Goal: Information Seeking & Learning: Learn about a topic

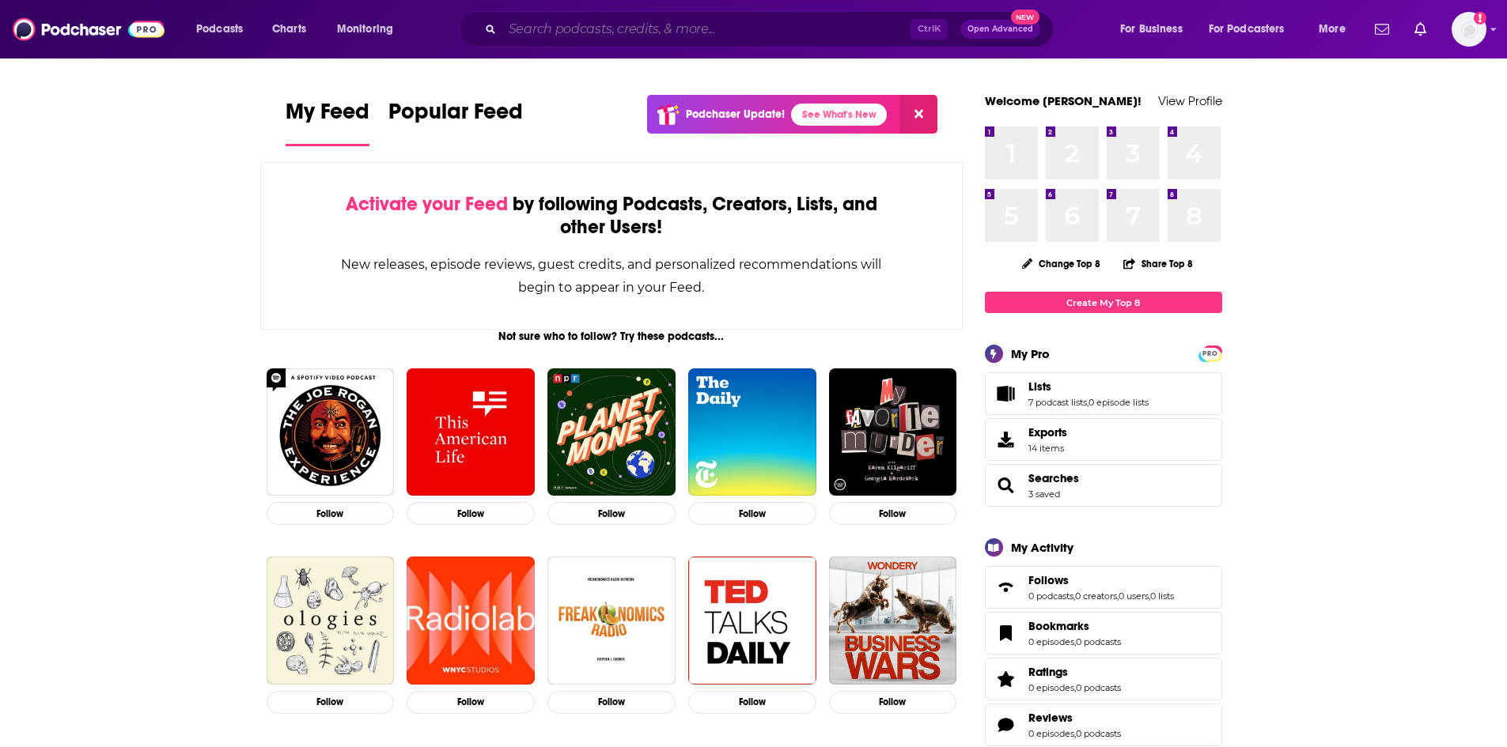
click at [571, 36] on input "Search podcasts, credits, & more..." at bounding box center [706, 29] width 408 height 25
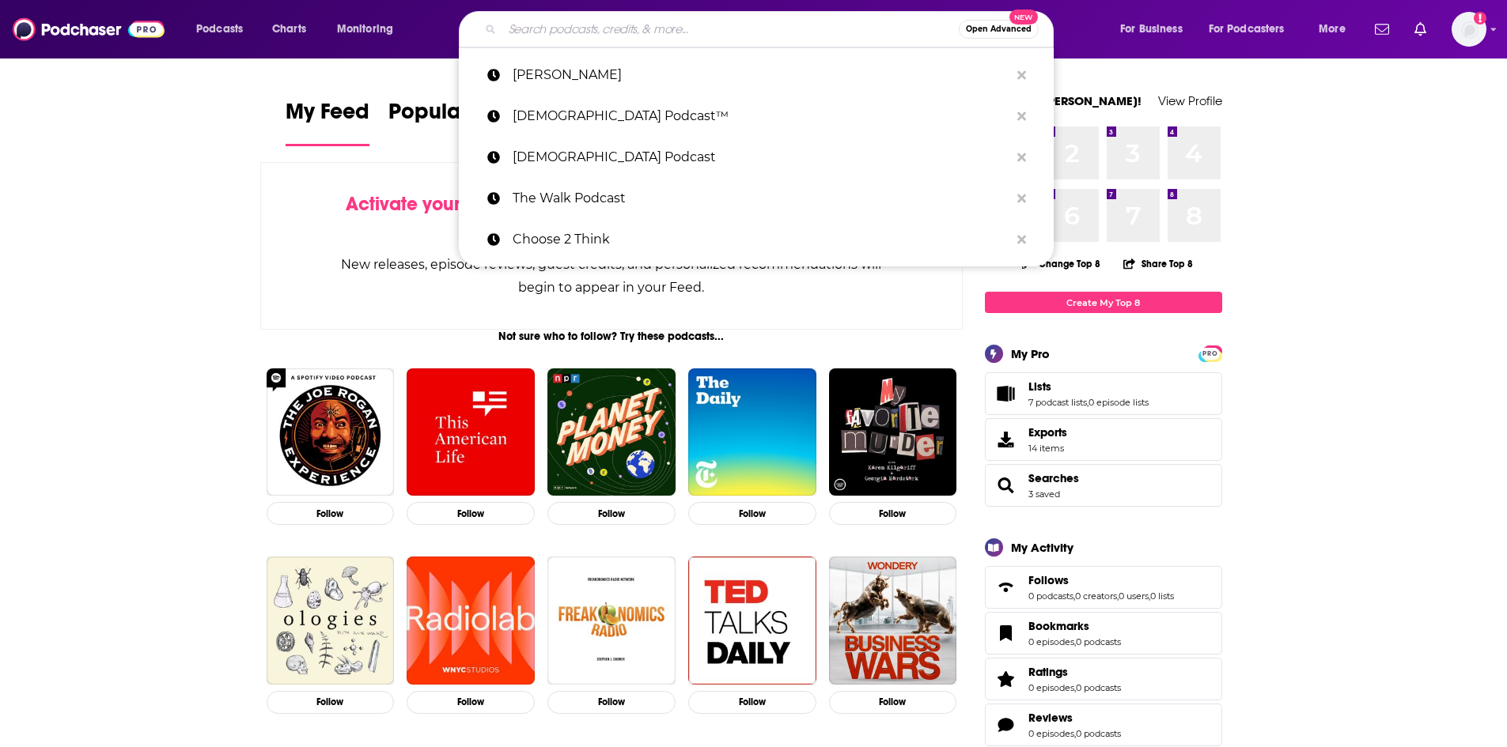
paste input "No new bookings"
type input "No new bookings"
paste input "The Homeschool Sanity Show"
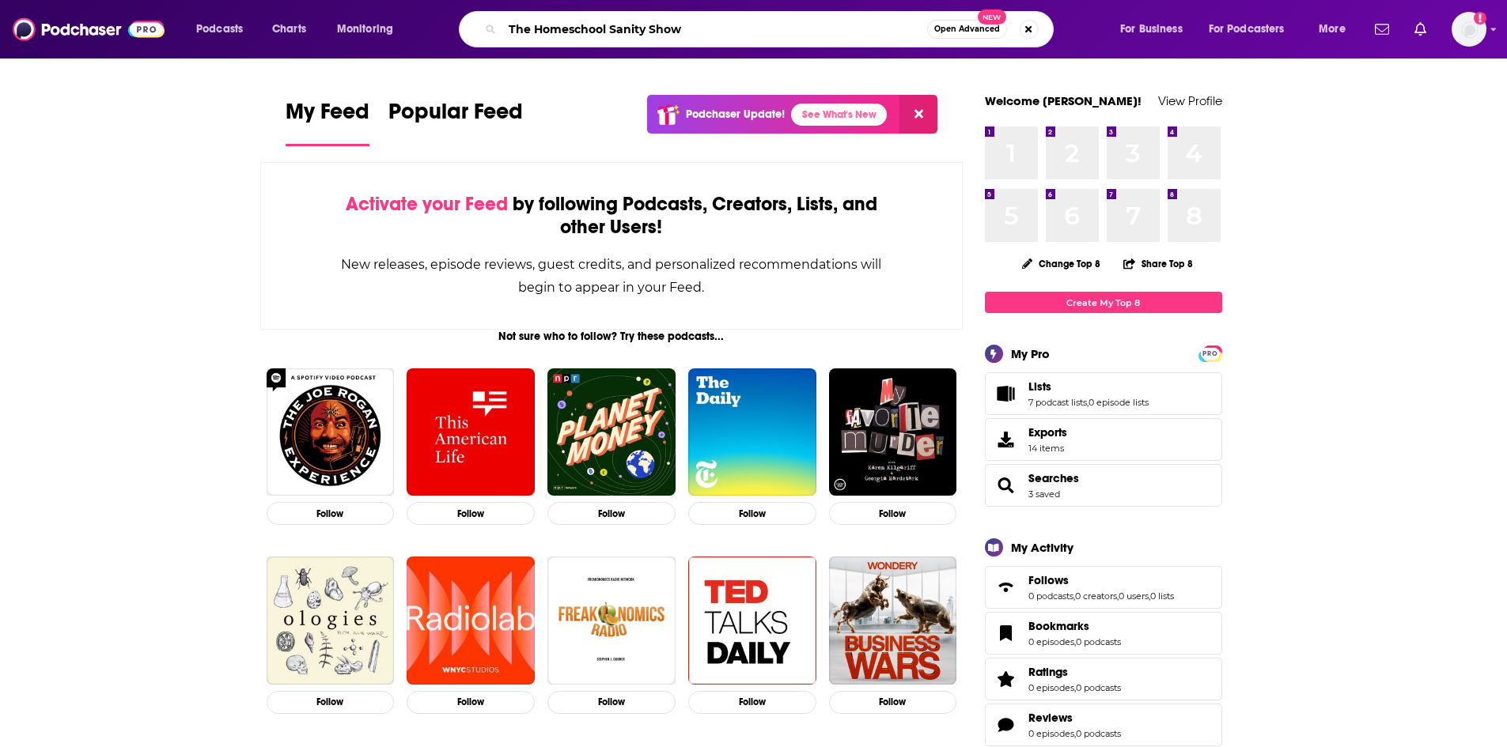
type input "The Homeschool Sanity Show"
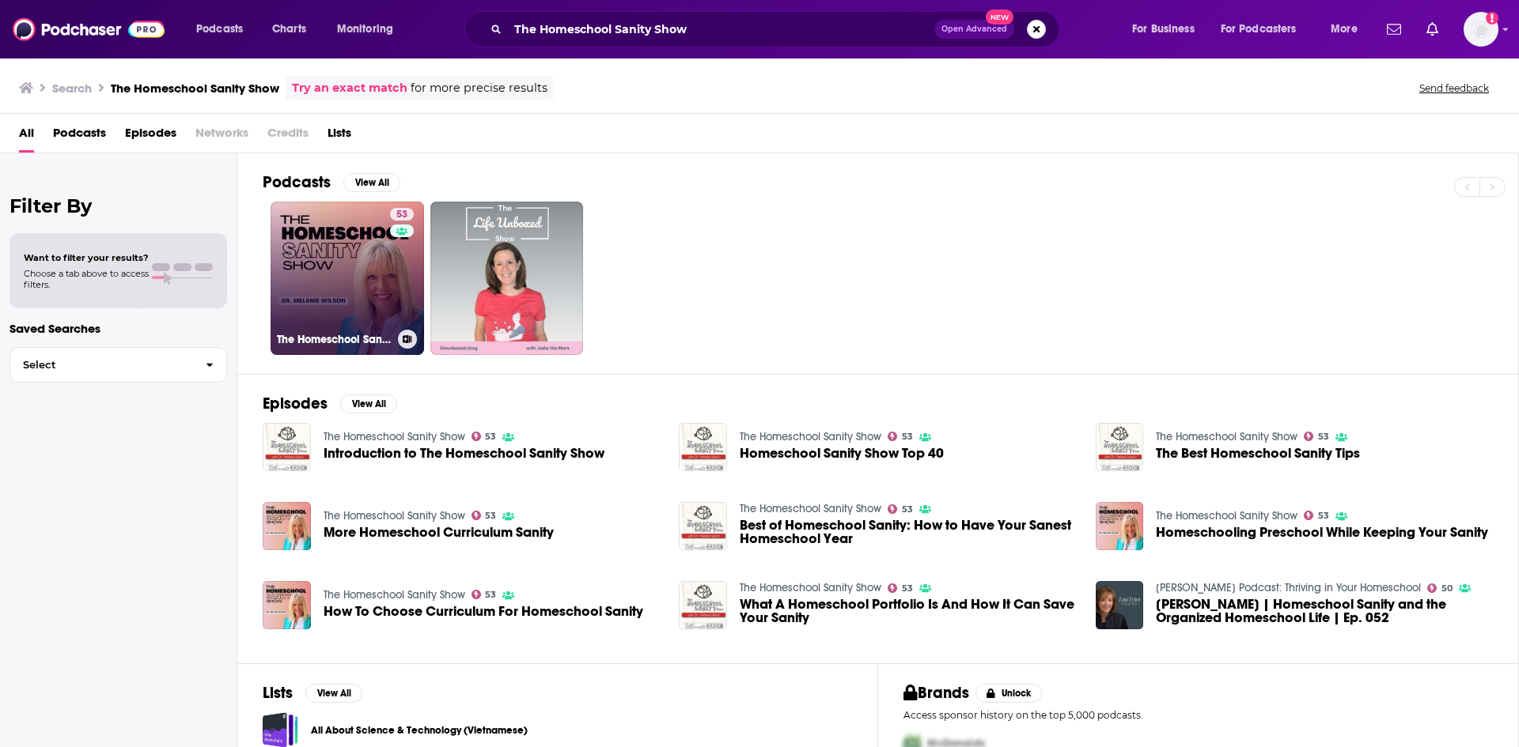
click at [345, 301] on link "53 The Homeschool Sanity Show" at bounding box center [347, 278] width 153 height 153
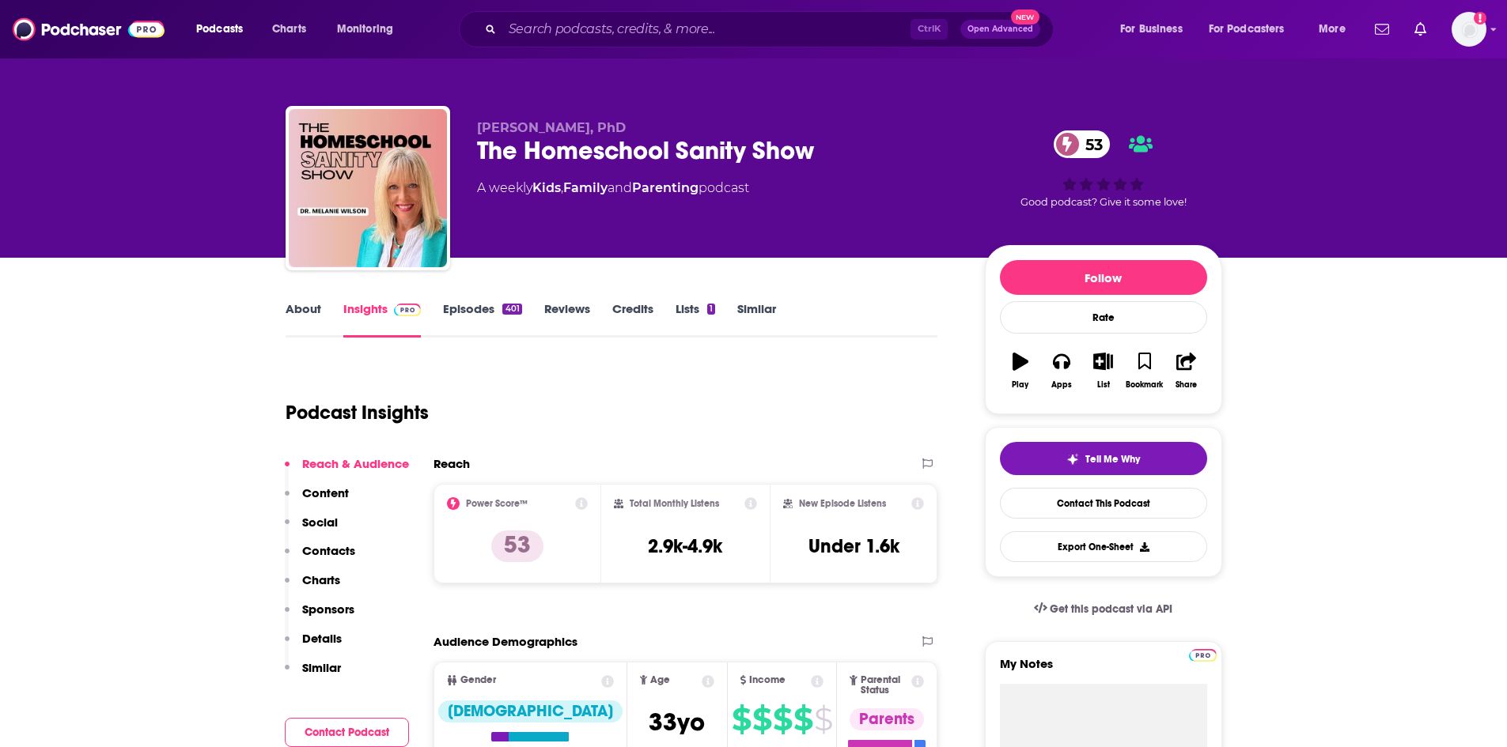
click at [298, 312] on link "About" at bounding box center [304, 319] width 36 height 36
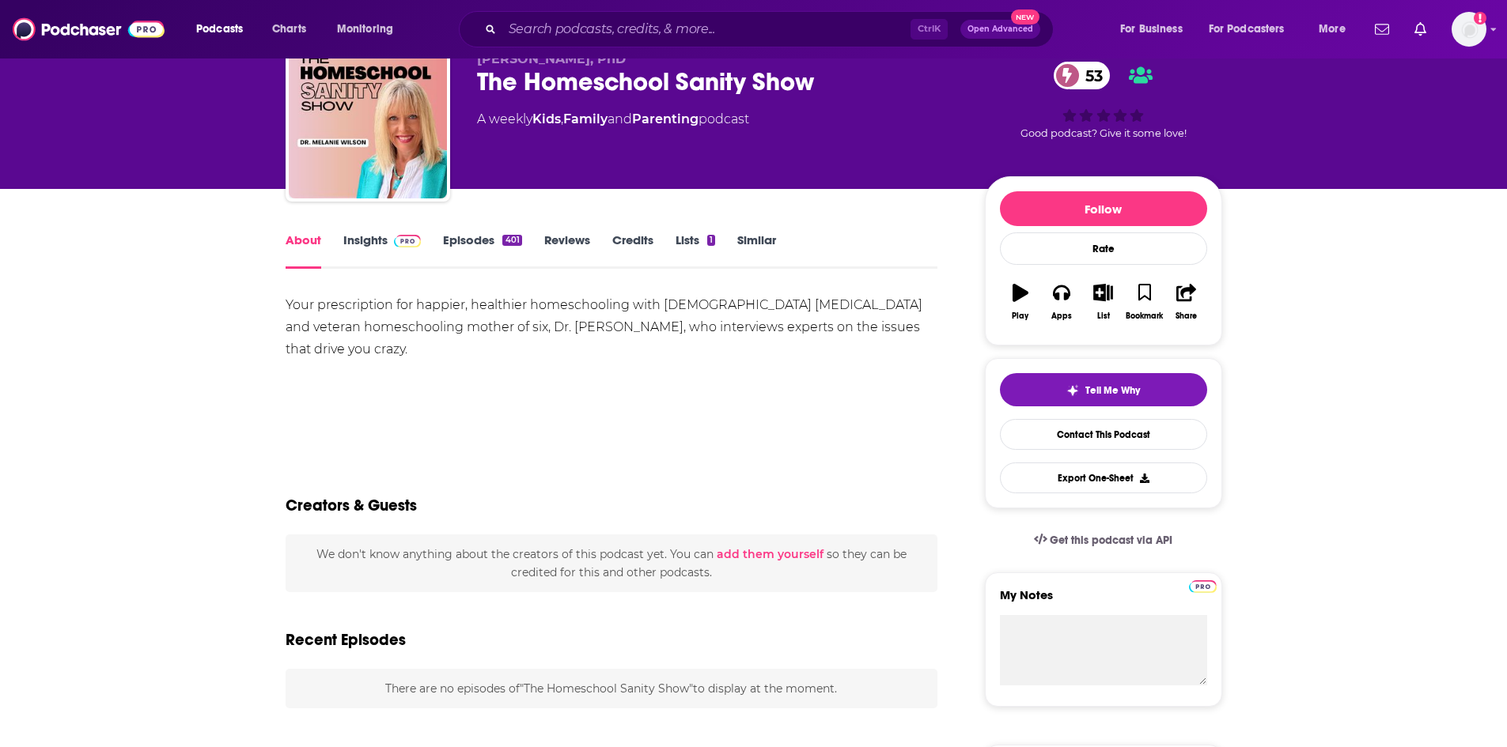
scroll to position [79, 0]
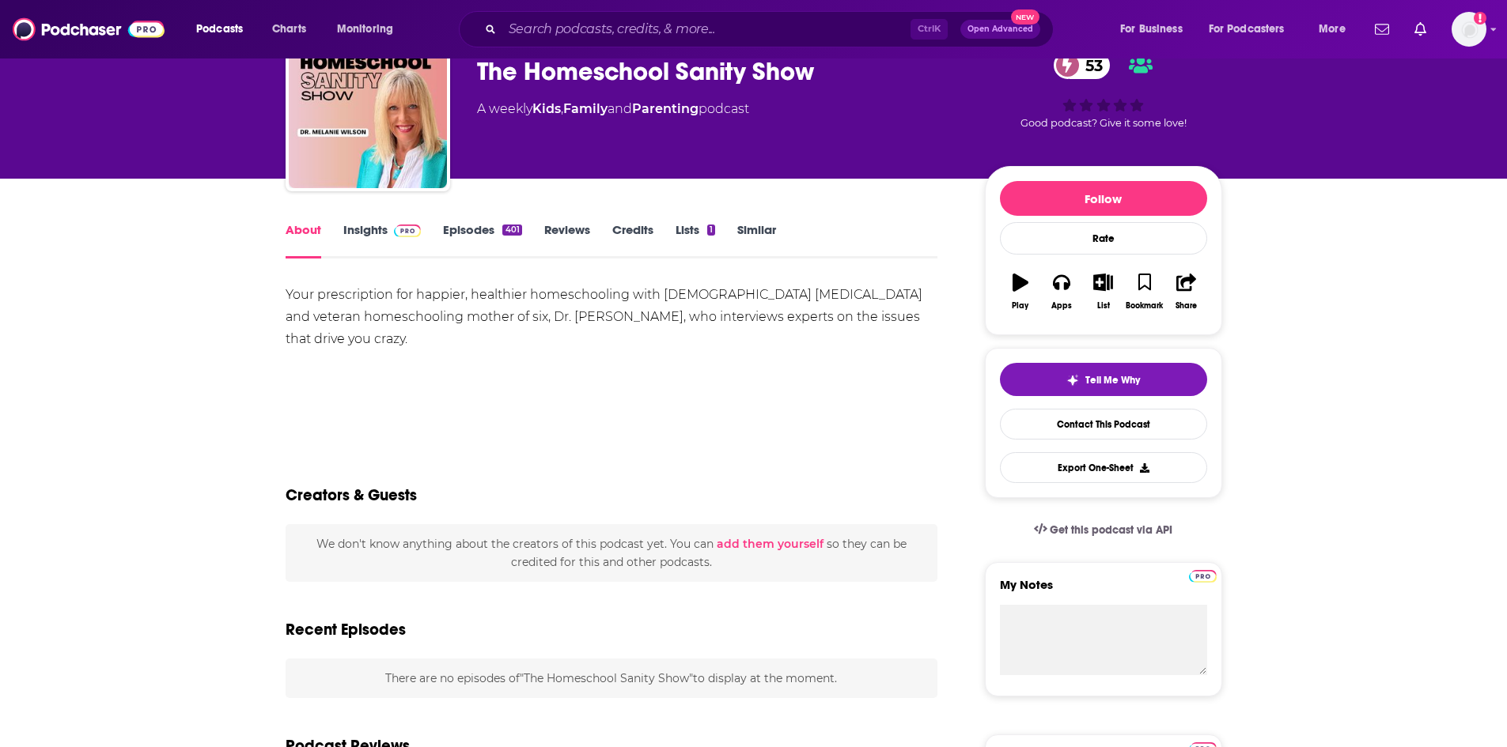
click at [287, 293] on div "Your prescription for happier, healthier homeschooling with [DEMOGRAPHIC_DATA] …" at bounding box center [612, 317] width 653 height 66
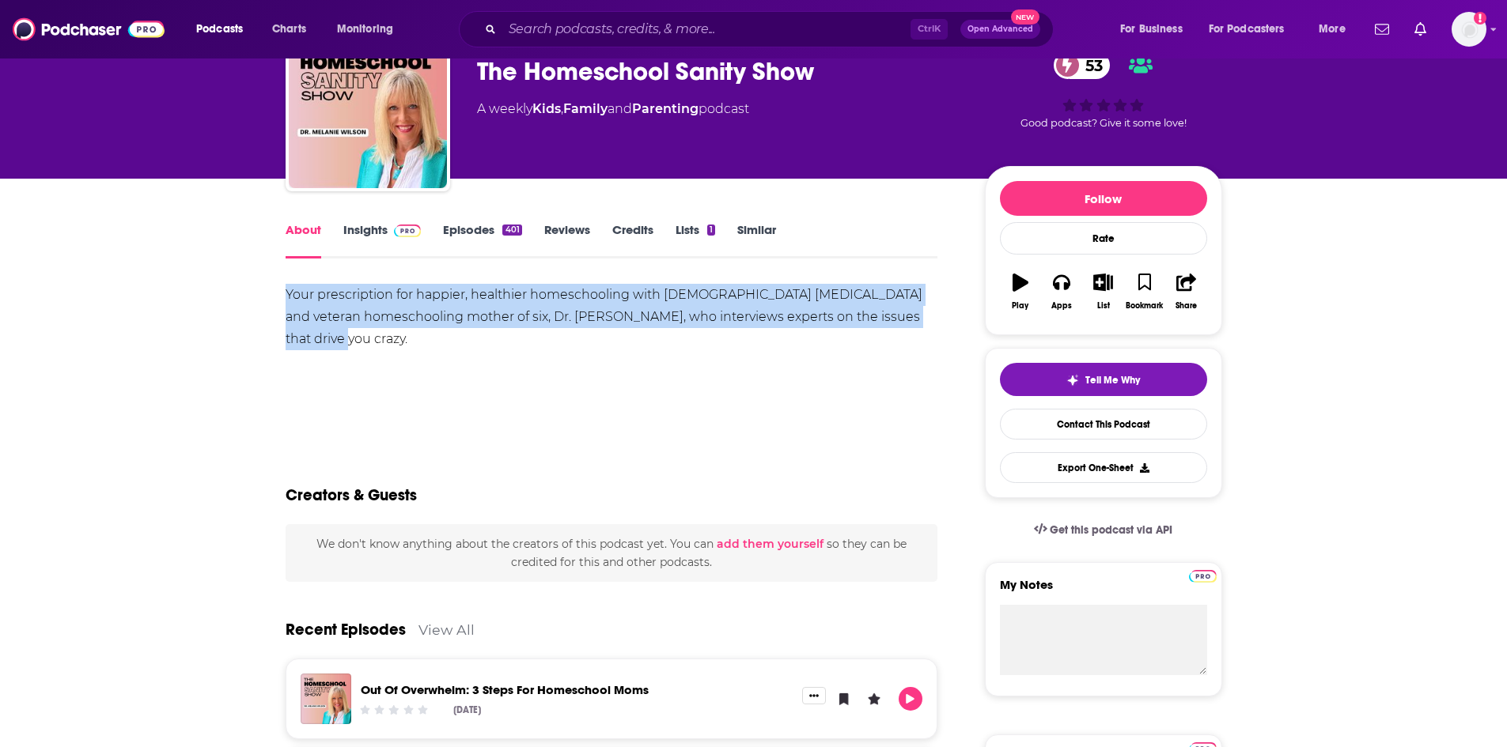
drag, startPoint x: 287, startPoint y: 293, endPoint x: 342, endPoint y: 353, distance: 81.1
click at [342, 353] on div "Your prescription for happier, healthier homeschooling with [DEMOGRAPHIC_DATA] …" at bounding box center [612, 339] width 653 height 111
copy div "Your prescription for happier, healthier homeschooling with [DEMOGRAPHIC_DATA] …"
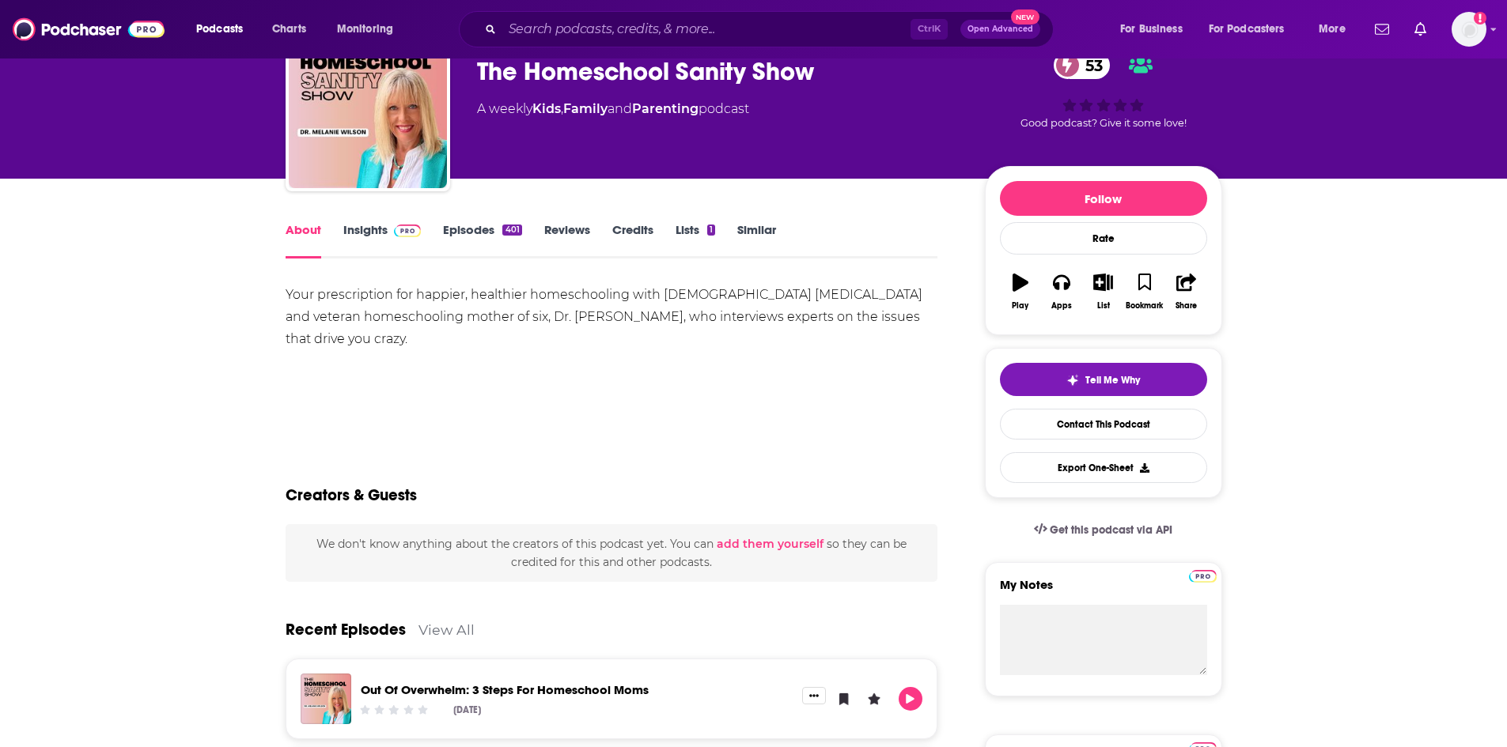
click at [345, 224] on link "Insights" at bounding box center [382, 240] width 78 height 36
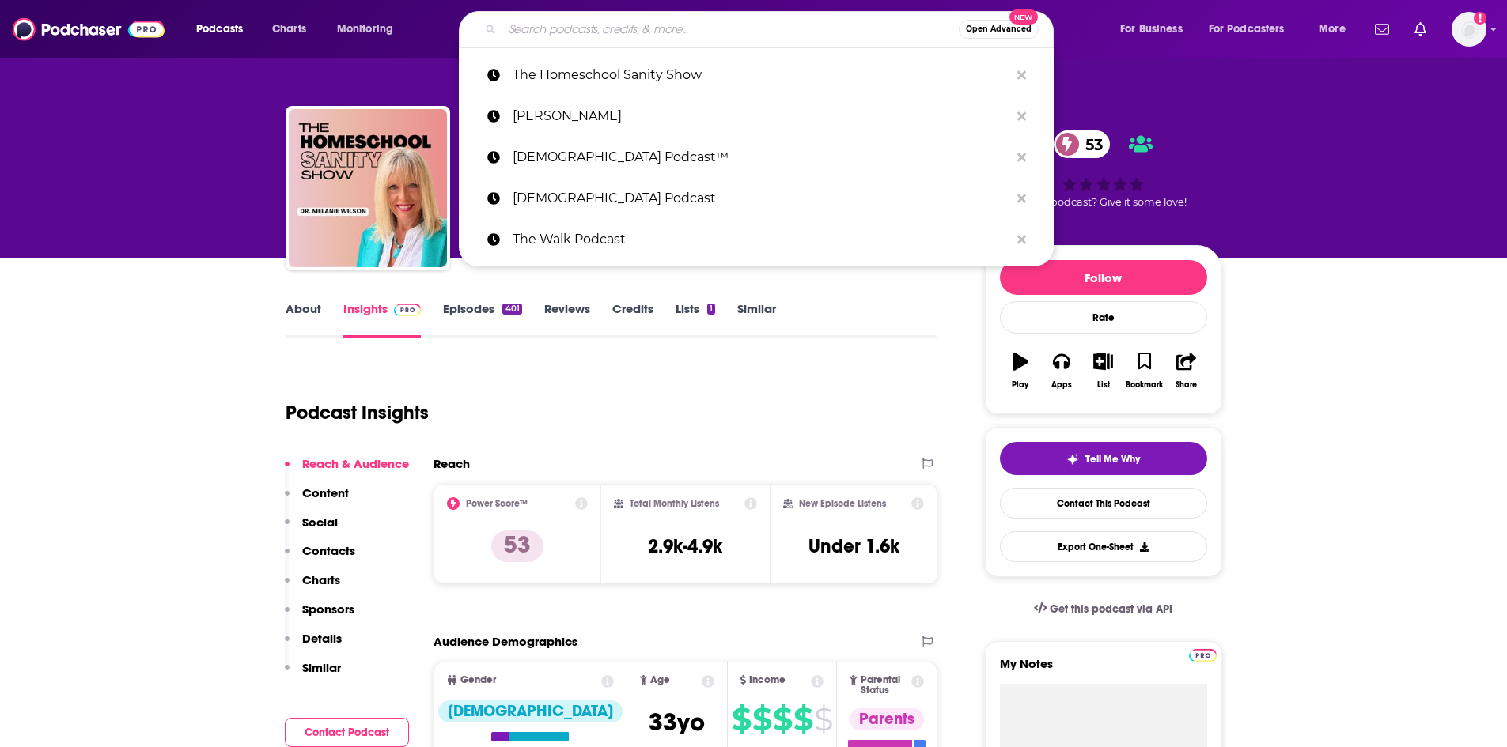
click at [604, 26] on input "Search podcasts, credits, & more..." at bounding box center [730, 29] width 456 height 25
paste input "Voices of Renewal"
type input "Voices of Renewal"
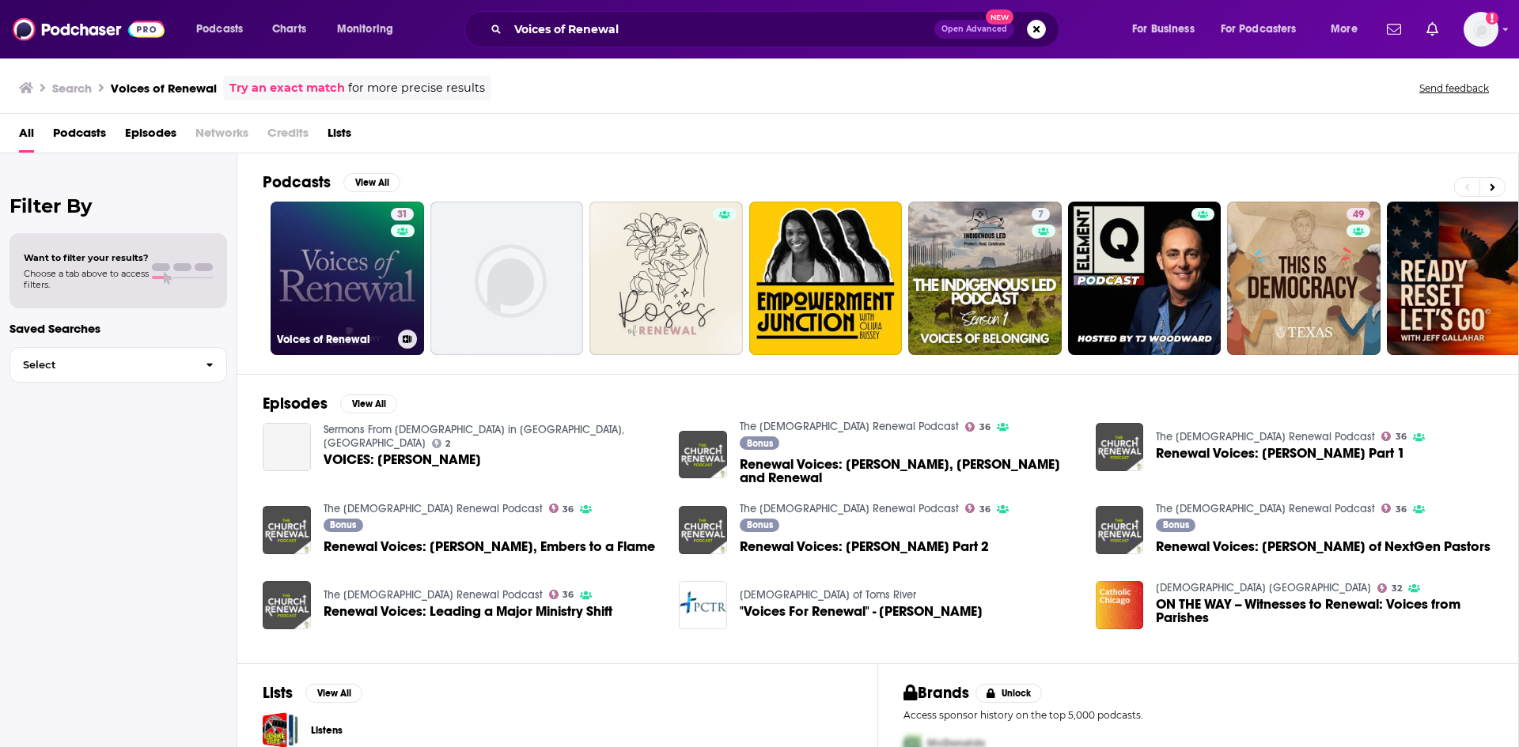
click at [350, 275] on link "31 Voices of Renewal" at bounding box center [347, 278] width 153 height 153
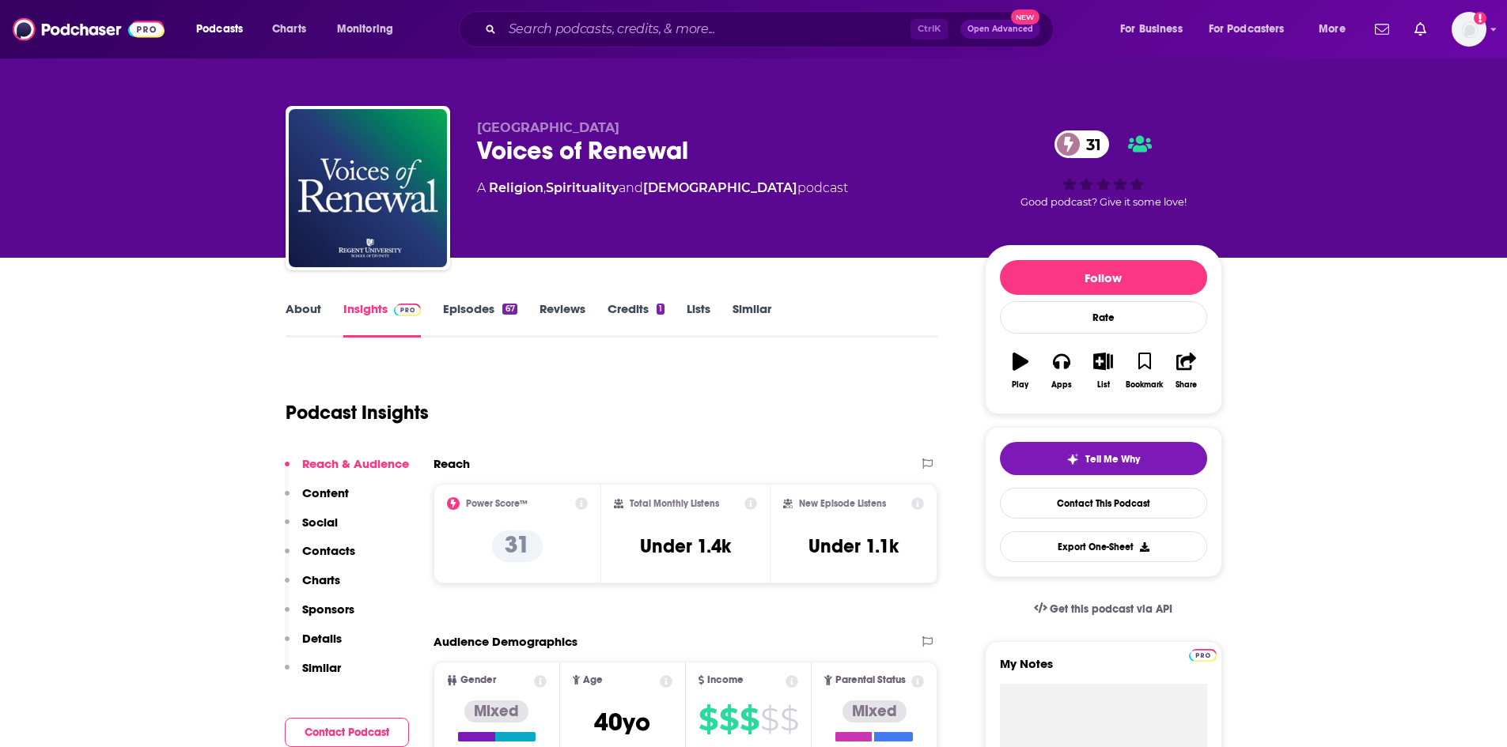
click at [305, 303] on link "About" at bounding box center [304, 319] width 36 height 36
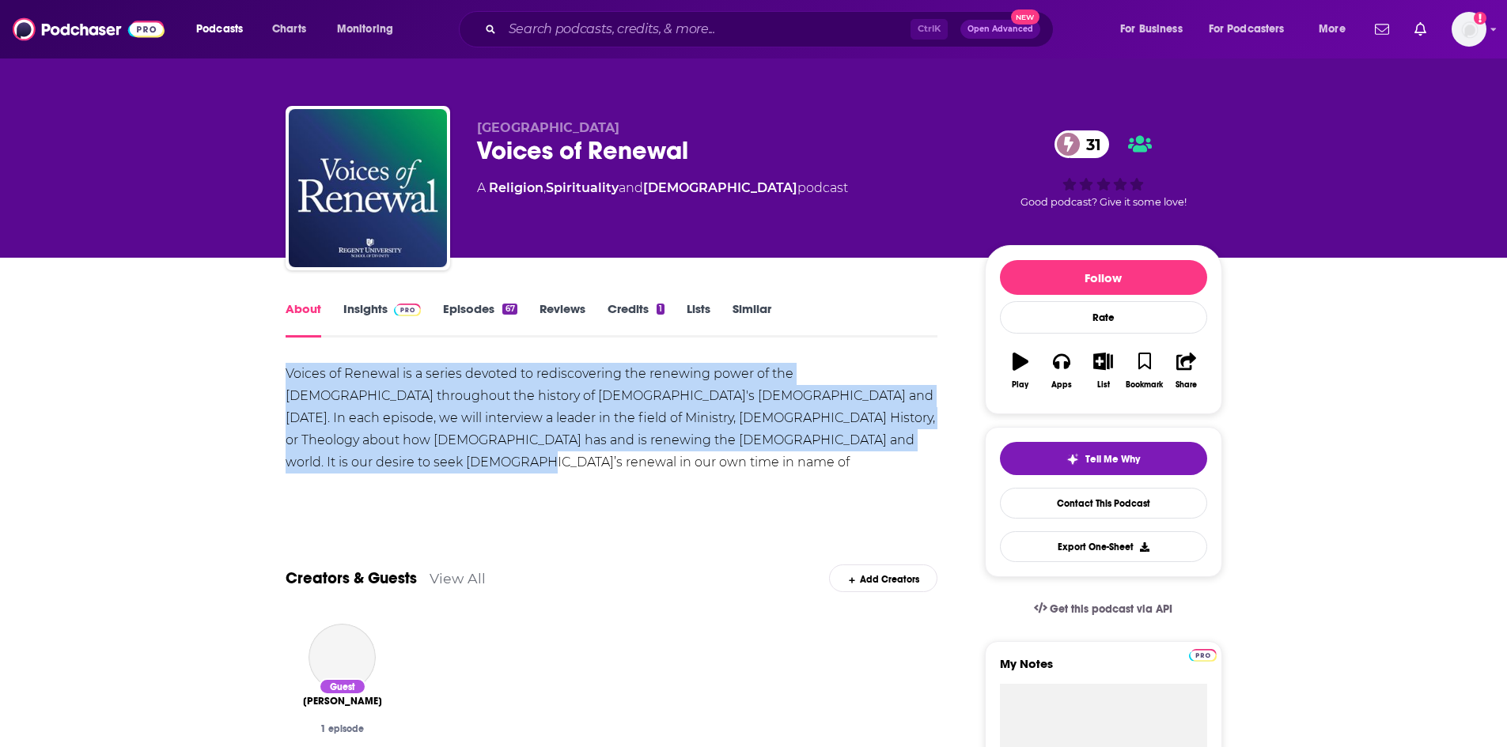
drag, startPoint x: 288, startPoint y: 373, endPoint x: 875, endPoint y: 437, distance: 590.4
click at [875, 437] on div "Voices of Renewal is a series devoted to rediscovering the renewing power of th…" at bounding box center [612, 429] width 653 height 133
copy div "Voices of Renewal is a series devoted to rediscovering the renewing power of th…"
click at [365, 308] on link "Insights" at bounding box center [382, 319] width 78 height 36
